Goal: Task Accomplishment & Management: Use online tool/utility

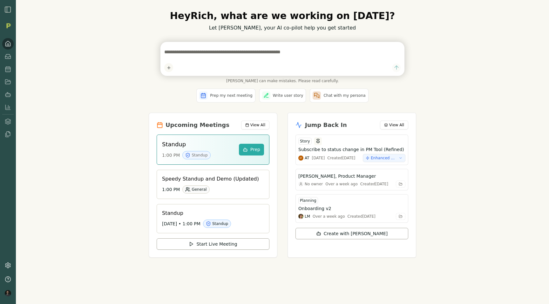
click at [10, 10] on img "button" at bounding box center [8, 10] width 8 height 8
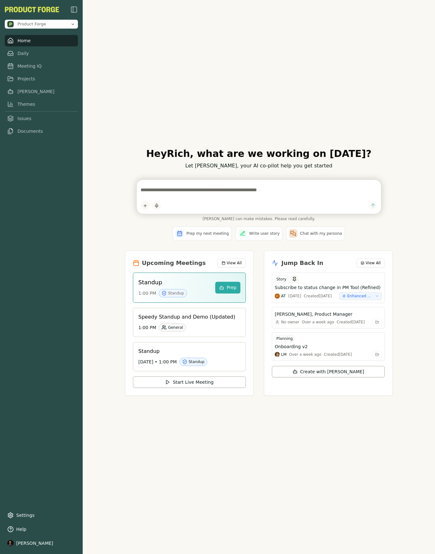
click at [212, 304] on div "Hey [PERSON_NAME] , what are we working on [DATE]? Let [PERSON_NAME], your AI c…" at bounding box center [259, 277] width 352 height 554
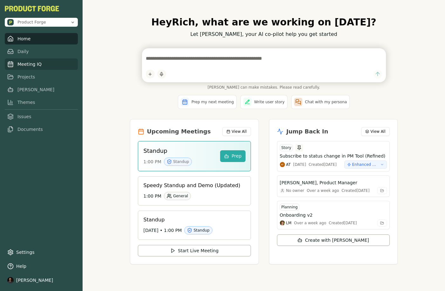
click at [24, 65] on link "Meeting IQ" at bounding box center [41, 63] width 73 height 11
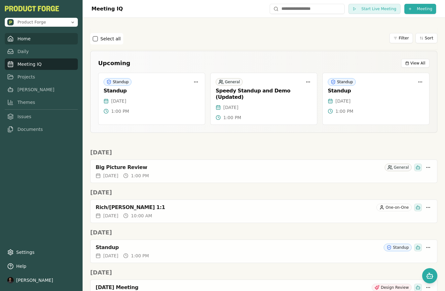
click at [25, 38] on link "Home" at bounding box center [41, 38] width 73 height 11
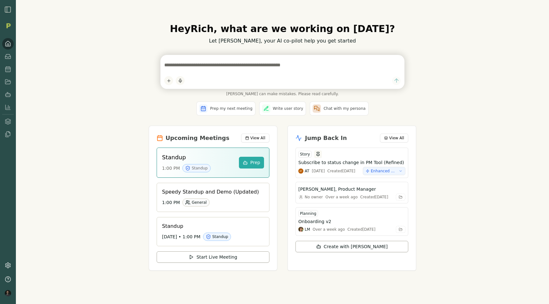
click at [71, 122] on div "Hey [PERSON_NAME] , what are we working on [DATE]? Let [PERSON_NAME], your AI c…" at bounding box center [282, 152] width 533 height 304
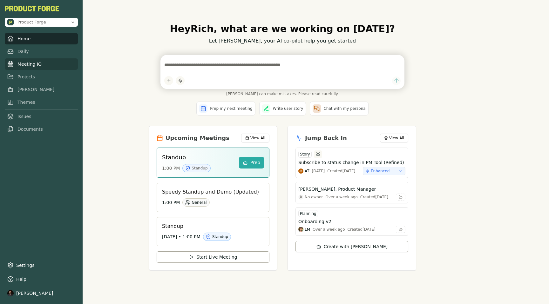
click at [24, 64] on link "Meeting IQ" at bounding box center [41, 63] width 73 height 11
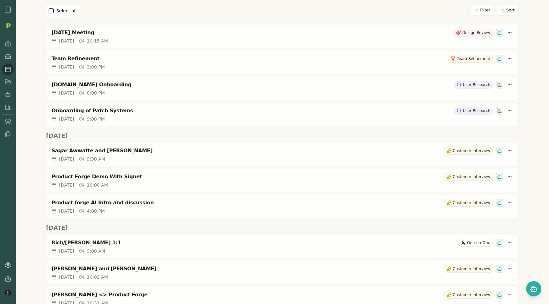
scroll to position [290, 0]
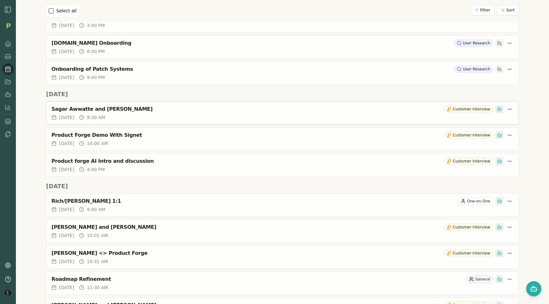
click at [99, 107] on div "Sagar Awwatte and [PERSON_NAME]" at bounding box center [245, 109] width 389 height 6
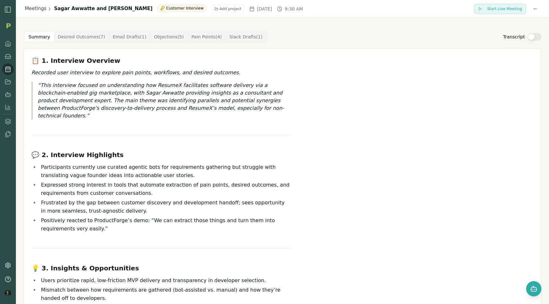
click at [207, 38] on Point "Pain Points ( 4 )" at bounding box center [207, 37] width 38 height 10
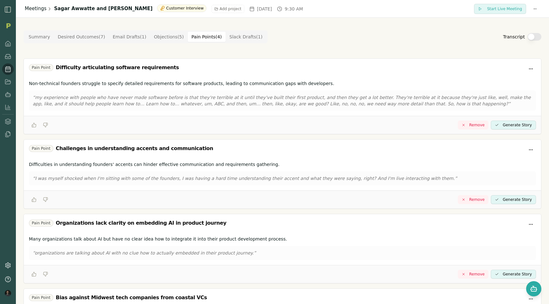
click at [39, 10] on link "Meetings" at bounding box center [36, 8] width 22 height 7
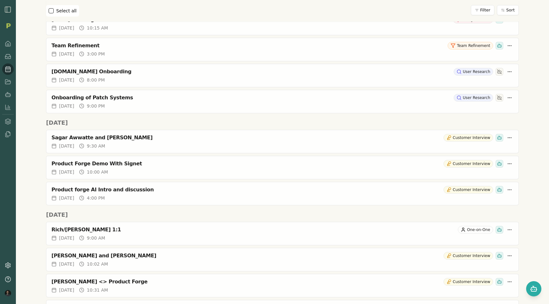
scroll to position [268, 0]
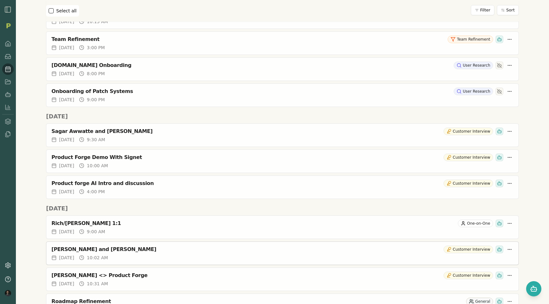
click at [96, 250] on div "[PERSON_NAME] and [PERSON_NAME]" at bounding box center [245, 250] width 389 height 6
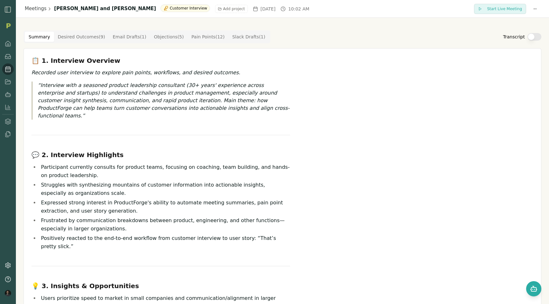
click at [208, 39] on Point "Pain Points ( 12 )" at bounding box center [208, 37] width 41 height 10
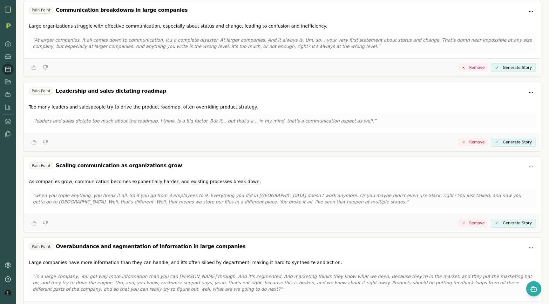
scroll to position [280, 0]
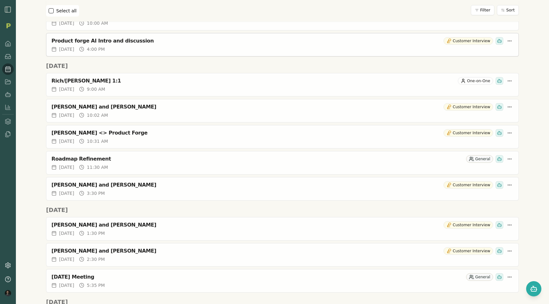
scroll to position [420, 0]
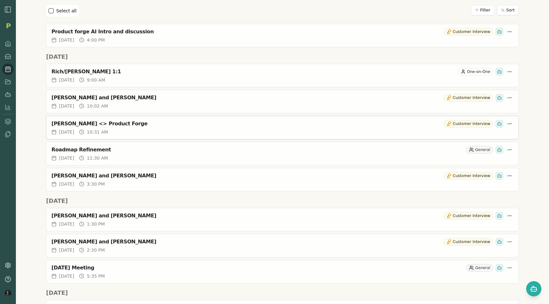
click at [90, 124] on div "[PERSON_NAME] <> Product Forge" at bounding box center [245, 124] width 389 height 6
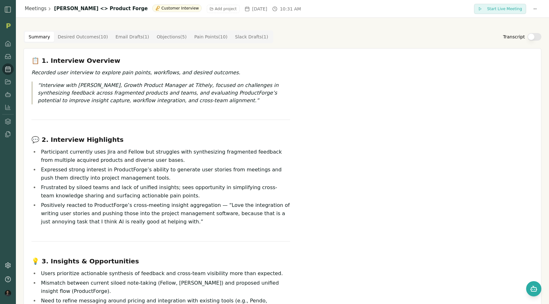
click at [197, 39] on Point "Pain Points ( 10 )" at bounding box center [210, 37] width 41 height 10
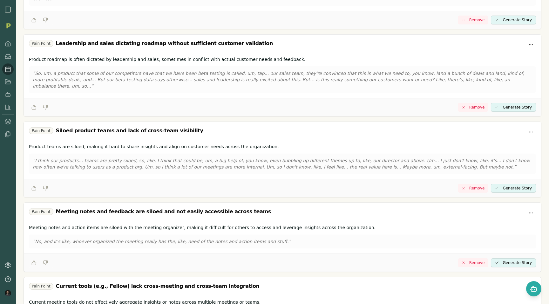
scroll to position [567, 0]
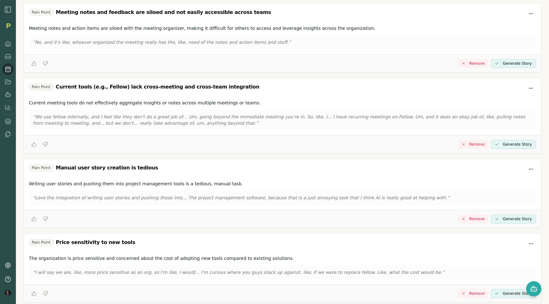
click at [510, 140] on button "Generate Story" at bounding box center [513, 144] width 45 height 9
click at [510, 140] on button "View Generate Story" at bounding box center [512, 144] width 48 height 9
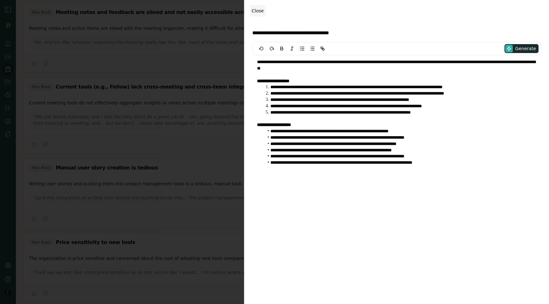
click at [258, 9] on span "Close" at bounding box center [258, 10] width 12 height 5
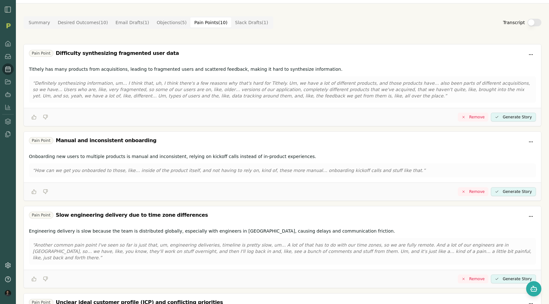
scroll to position [0, 0]
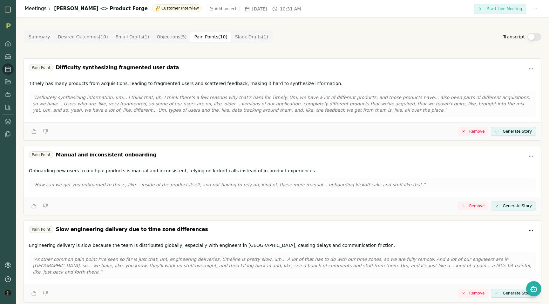
click at [34, 6] on link "Meetings" at bounding box center [36, 8] width 22 height 7
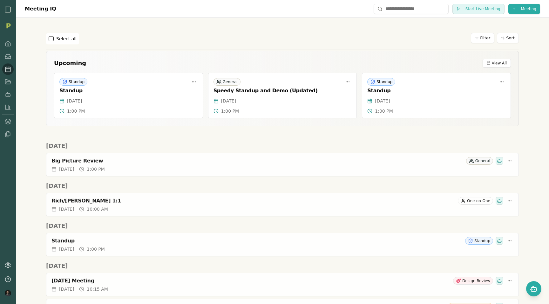
click at [179, 38] on div "Select all Filter Sort" at bounding box center [282, 38] width 473 height 11
click at [324, 46] on div "Select all Filter Sort" at bounding box center [282, 39] width 473 height 22
click at [206, 34] on div "Select all Filter Sort" at bounding box center [282, 38] width 473 height 11
